Goal: Communication & Community: Connect with others

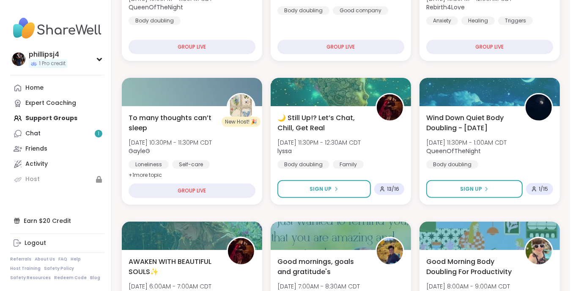
scroll to position [197, 0]
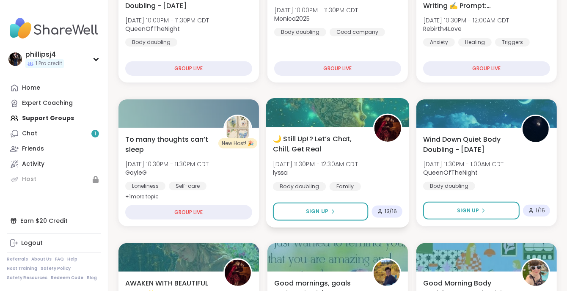
click at [308, 142] on span "🌙 Still Up!? Let’s Chat, Chill, Get Real" at bounding box center [318, 144] width 90 height 21
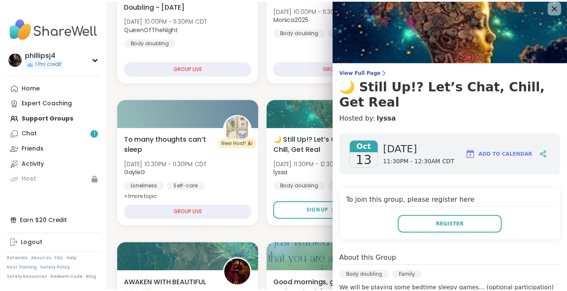
scroll to position [0, 0]
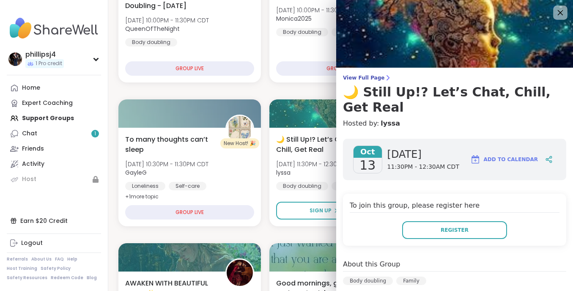
click at [553, 9] on div at bounding box center [560, 12] width 14 height 14
click at [555, 10] on icon at bounding box center [560, 12] width 11 height 11
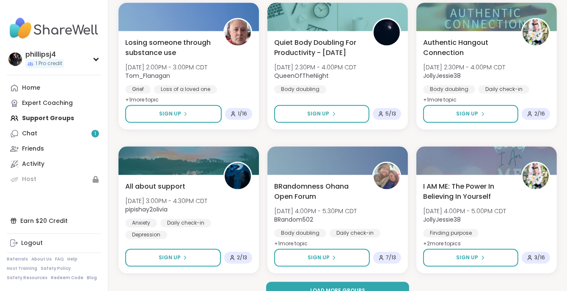
scroll to position [1604, 0]
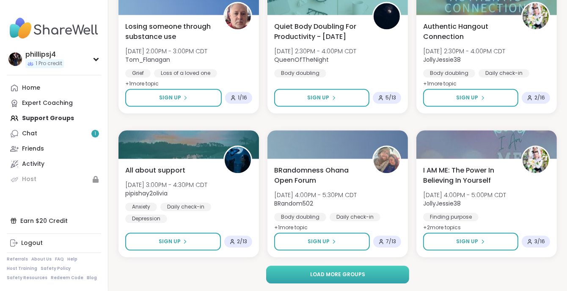
click at [328, 274] on span "Load more groups" at bounding box center [337, 275] width 55 height 8
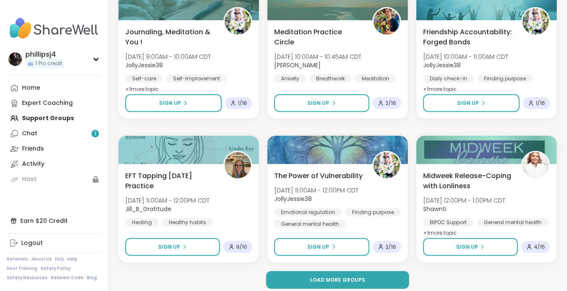
scroll to position [3330, 0]
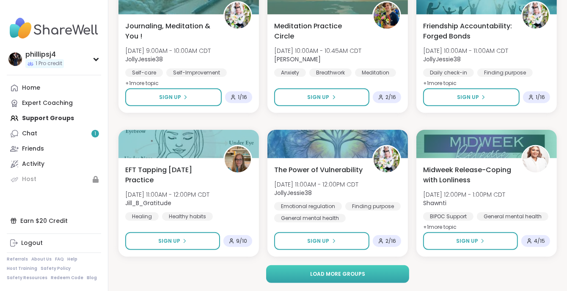
click at [322, 276] on span "Load more groups" at bounding box center [337, 274] width 55 height 8
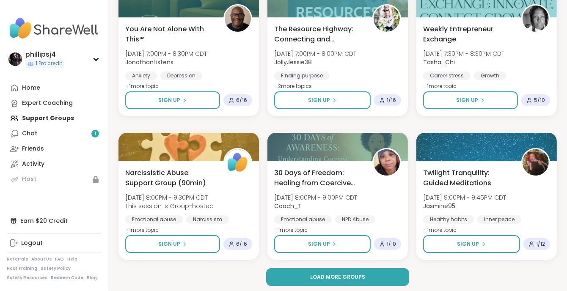
scroll to position [5055, 0]
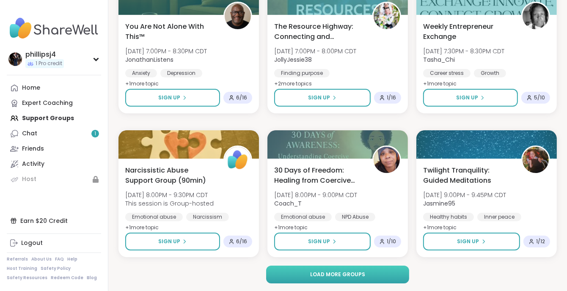
click at [320, 274] on span "Load more groups" at bounding box center [337, 275] width 55 height 8
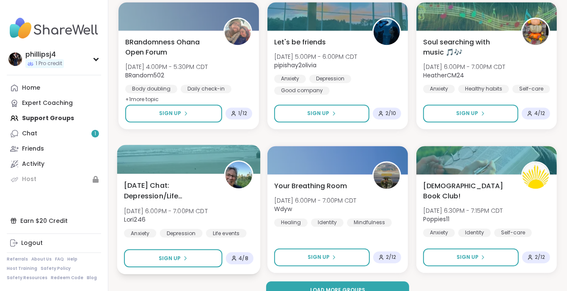
scroll to position [6780, 0]
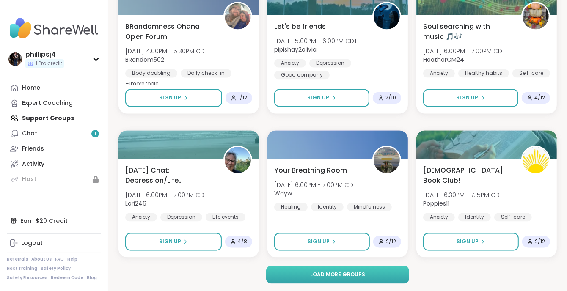
click at [323, 271] on span "Load more groups" at bounding box center [337, 275] width 55 height 8
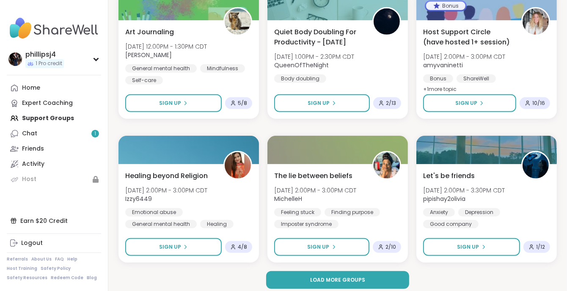
scroll to position [8505, 0]
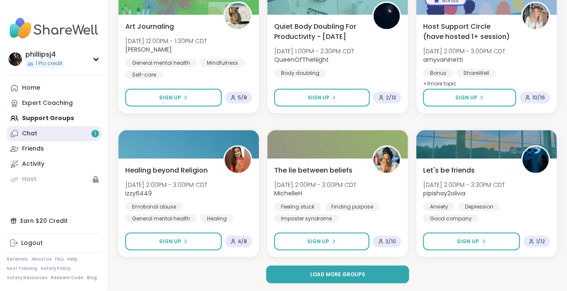
click at [31, 134] on div "Chat 1" at bounding box center [29, 133] width 15 height 8
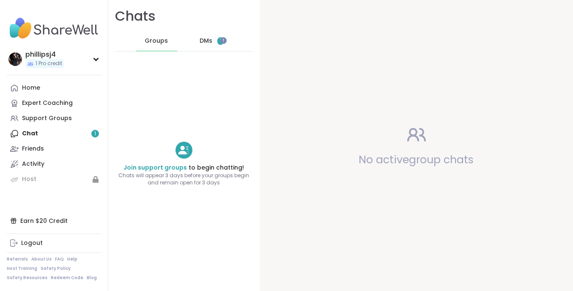
click at [217, 38] on span "1" at bounding box center [220, 41] width 6 height 8
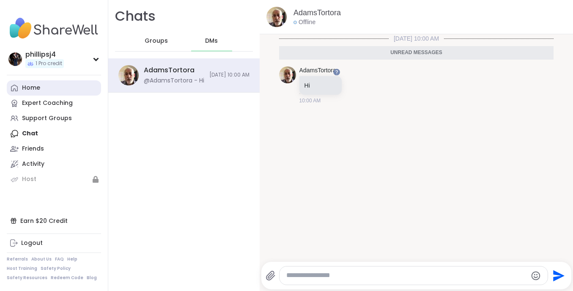
click at [24, 90] on div "Home" at bounding box center [31, 88] width 18 height 8
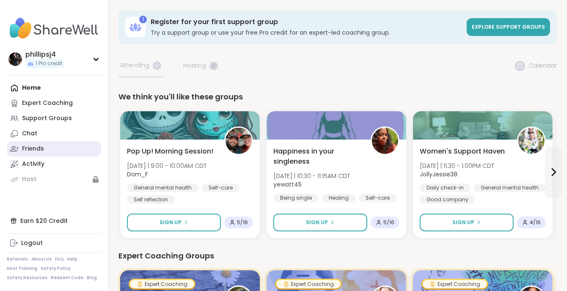
click at [36, 148] on div "Friends" at bounding box center [33, 149] width 22 height 8
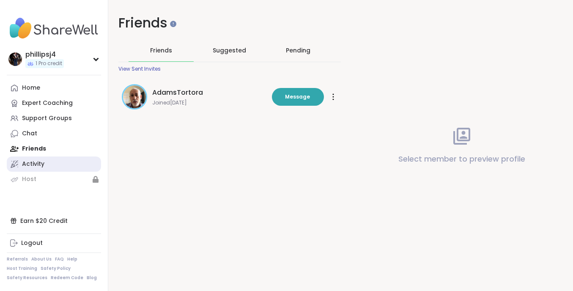
click at [36, 164] on div "Activity" at bounding box center [33, 164] width 22 height 8
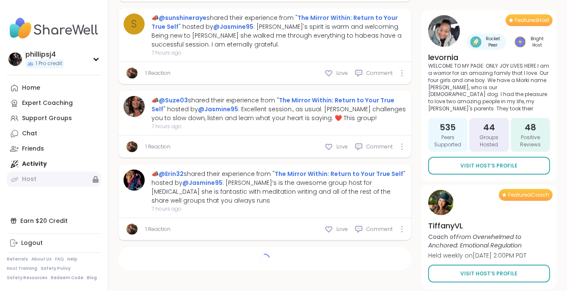
scroll to position [3221, 0]
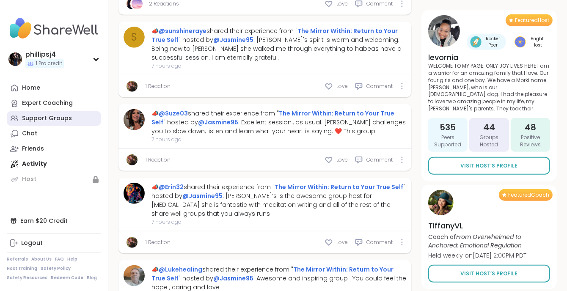
click at [27, 121] on div "Support Groups" at bounding box center [47, 118] width 50 height 8
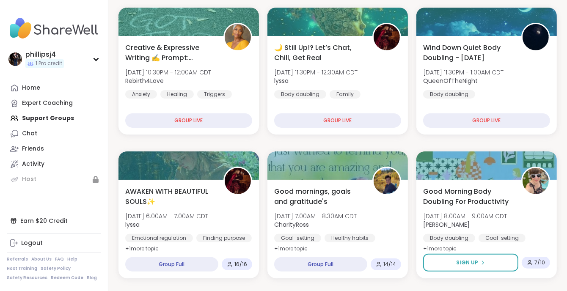
scroll to position [169, 0]
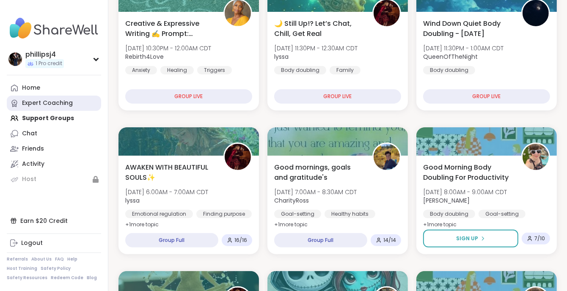
click at [36, 101] on div "Expert Coaching" at bounding box center [47, 103] width 51 height 8
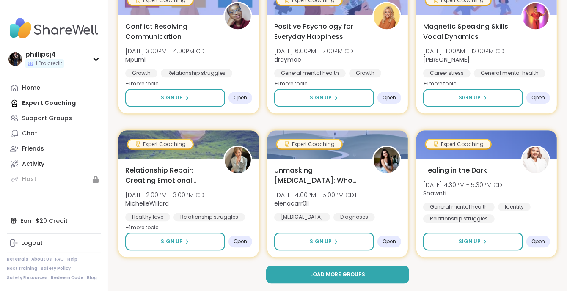
scroll to position [1620, 0]
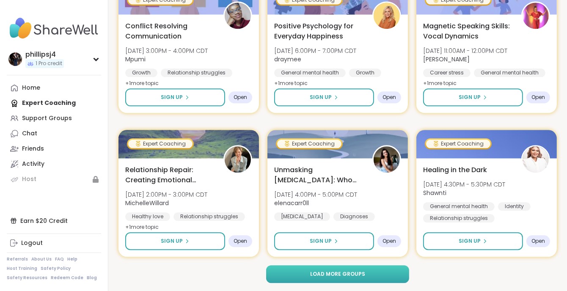
click at [336, 273] on span "Load more groups" at bounding box center [337, 274] width 55 height 8
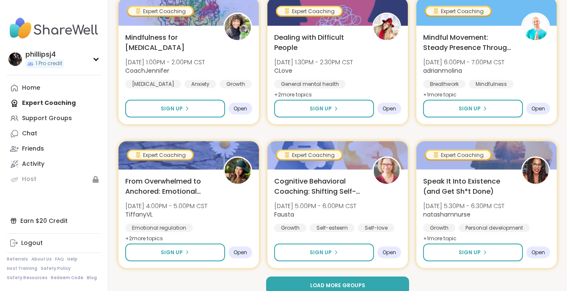
scroll to position [3345, 0]
